Goal: Task Accomplishment & Management: Complete application form

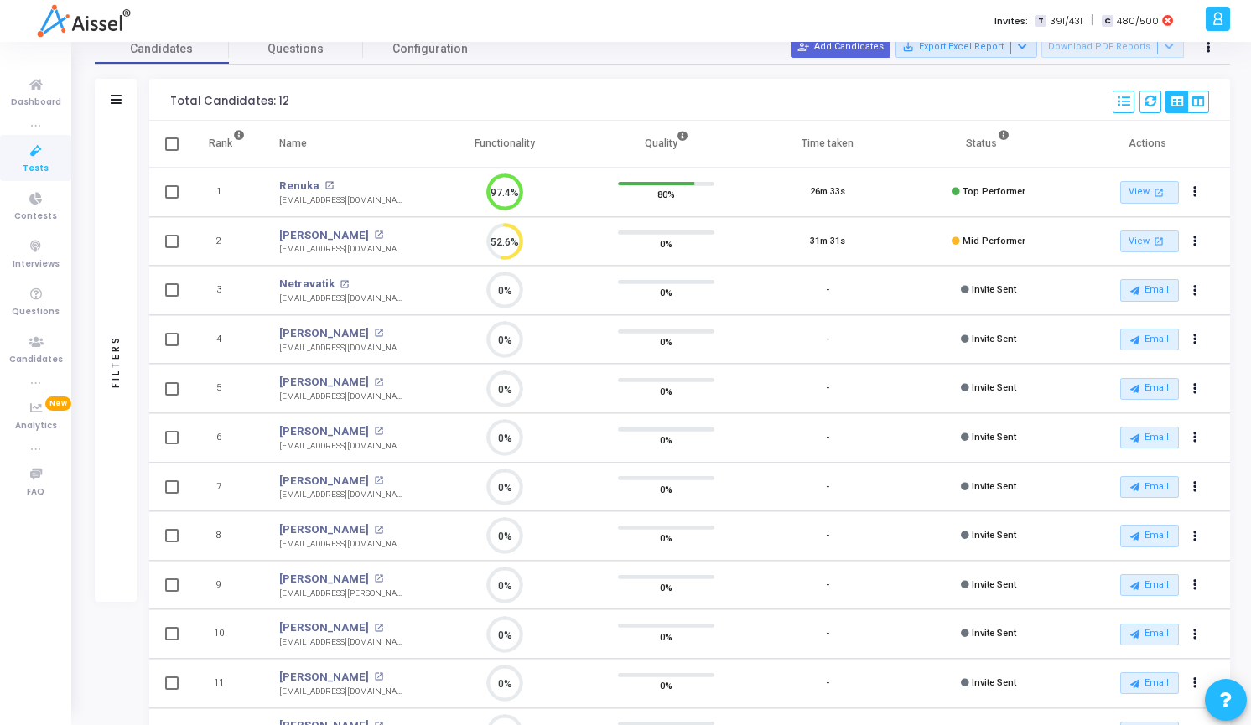
click at [881, 41] on div "Invites: T 391/431 | C 480/500" at bounding box center [684, 21] width 1033 height 42
click at [875, 46] on button "person_add_alt Add Candidates" at bounding box center [841, 47] width 100 height 22
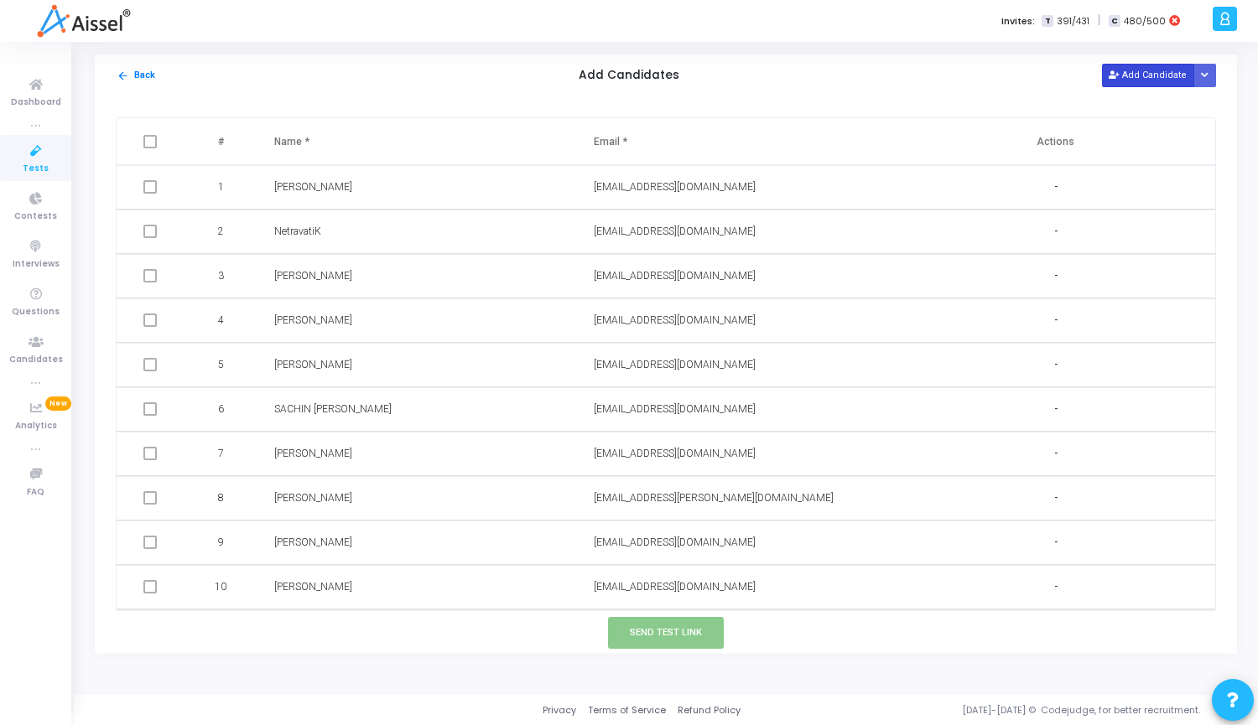
click at [1166, 75] on button "Add Candidate" at bounding box center [1148, 75] width 92 height 23
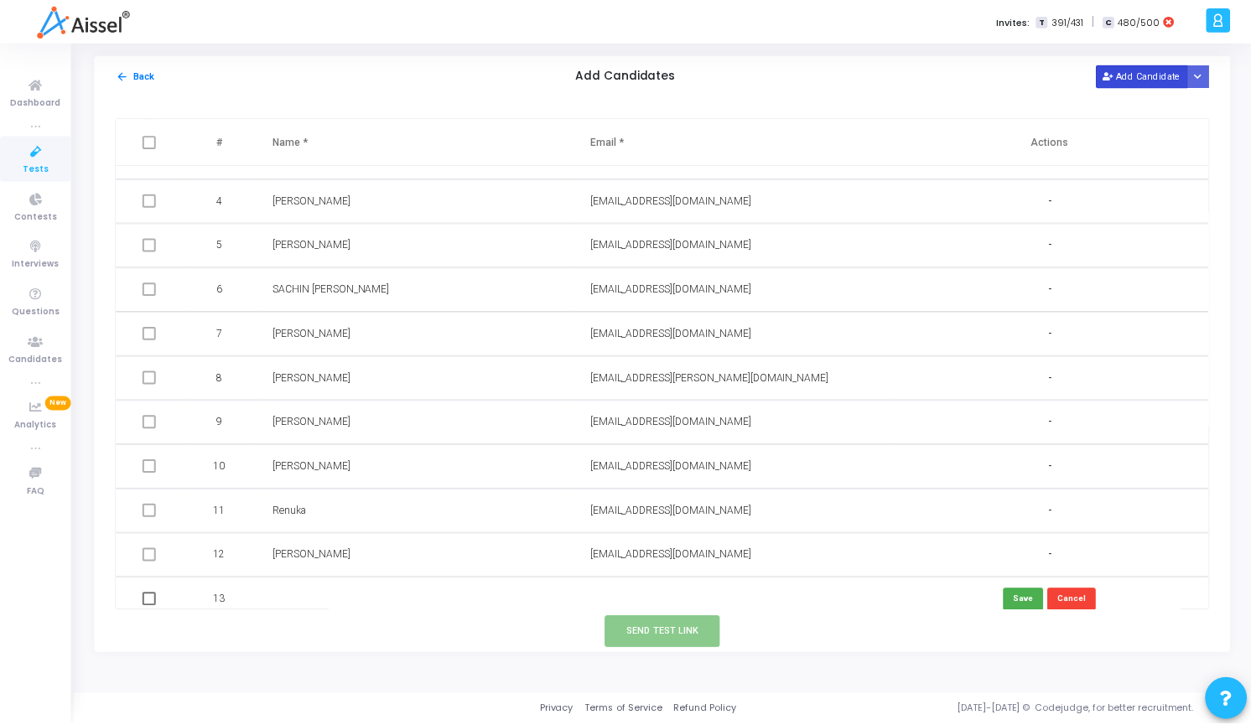
scroll to position [132, 0]
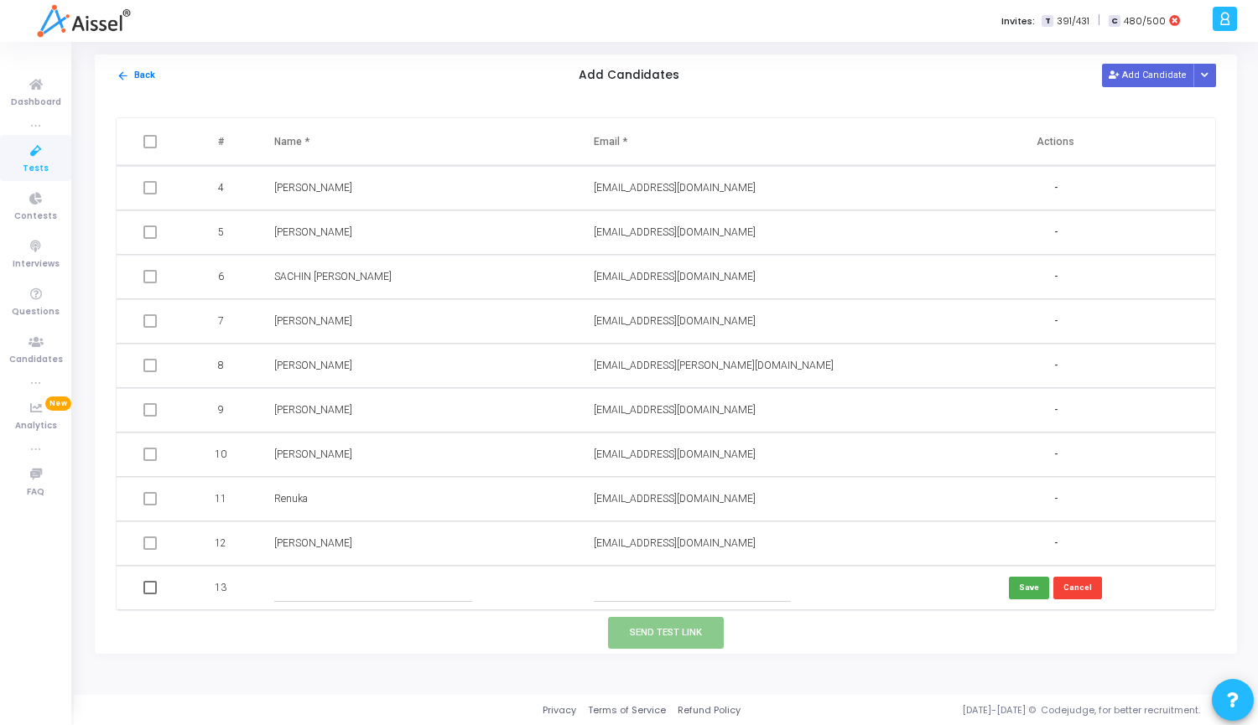
click at [650, 583] on input "text" at bounding box center [693, 588] width 198 height 28
paste input "[DOMAIN_NAME][EMAIL_ADDRESS][DOMAIN_NAME]"
type input "[DOMAIN_NAME][EMAIL_ADDRESS][DOMAIN_NAME]"
click at [409, 594] on input "text" at bounding box center [373, 588] width 198 height 28
paste input "[PERSON_NAME] CHAVAREDDI"
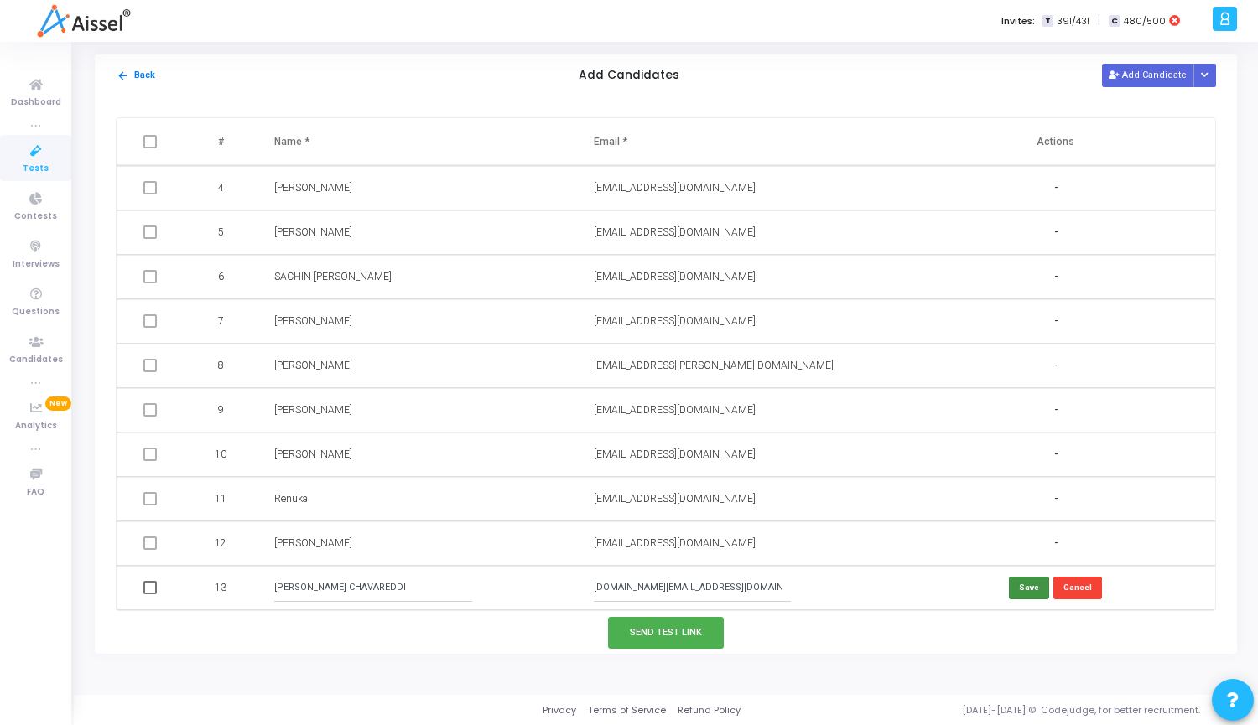
type input "[PERSON_NAME] CHAVAREDDI"
click at [1022, 592] on button "Save" at bounding box center [1029, 588] width 40 height 23
click at [148, 588] on span at bounding box center [149, 587] width 13 height 13
click at [149, 594] on input "checkbox" at bounding box center [149, 594] width 1 height 1
checkbox input "true"
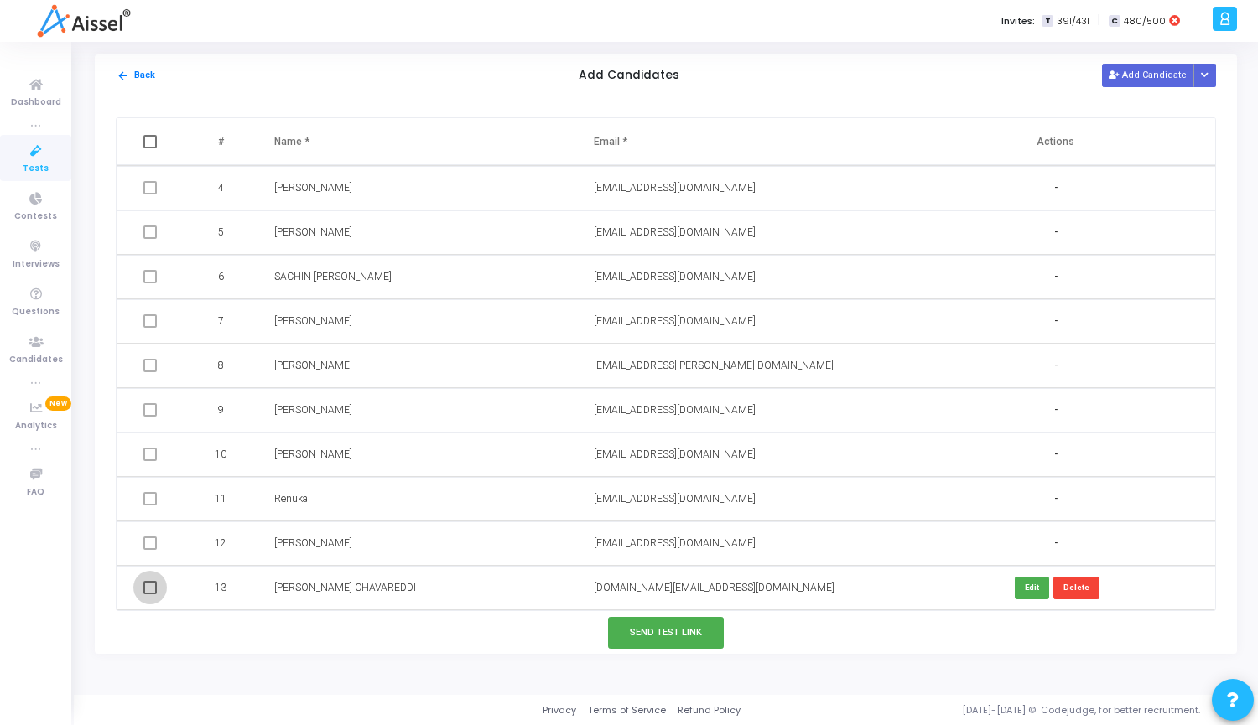
checkbox input "true"
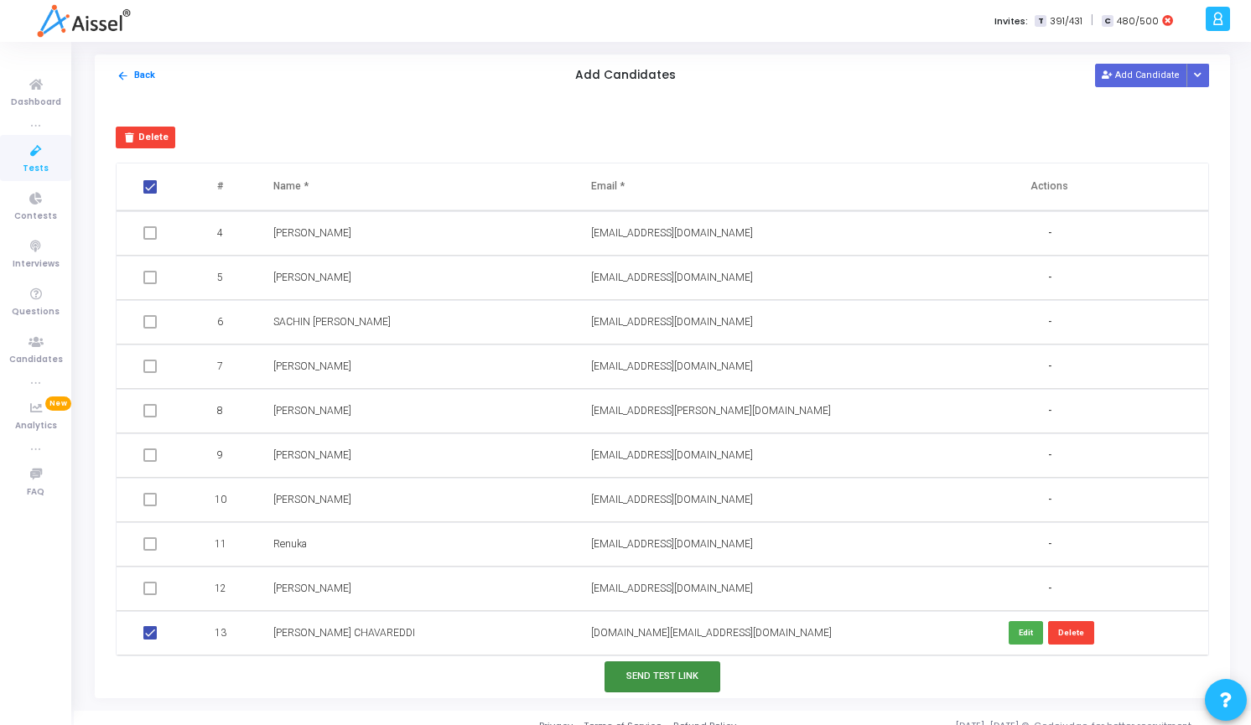
click at [669, 684] on button "Send Test Link" at bounding box center [662, 676] width 116 height 31
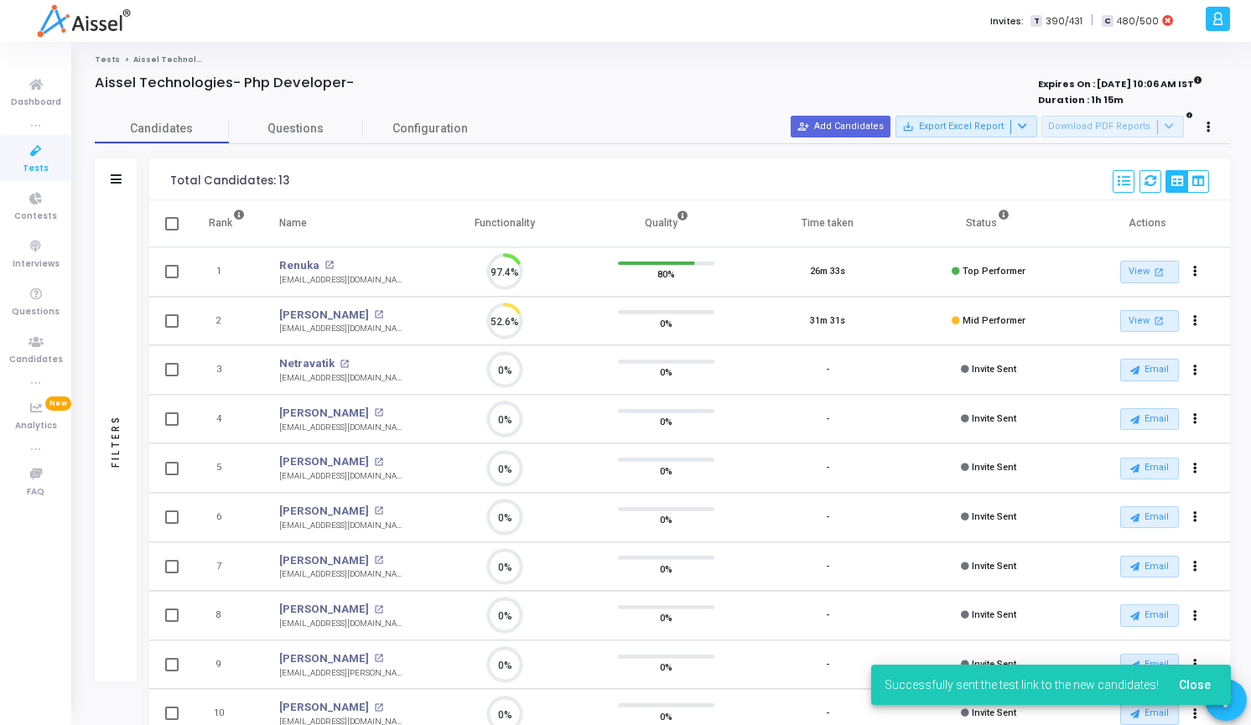
scroll to position [8, 8]
